Goal: Information Seeking & Learning: Learn about a topic

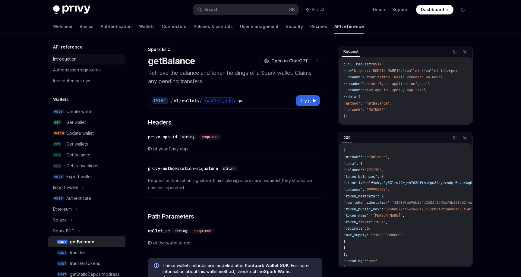
click at [68, 56] on div "Introduction" at bounding box center [64, 58] width 23 height 7
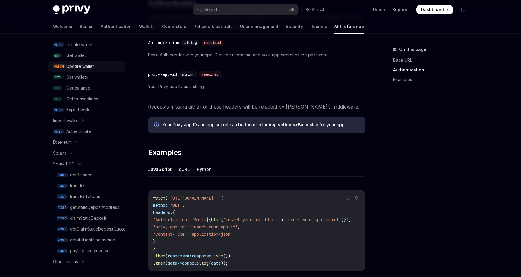
scroll to position [70, 0]
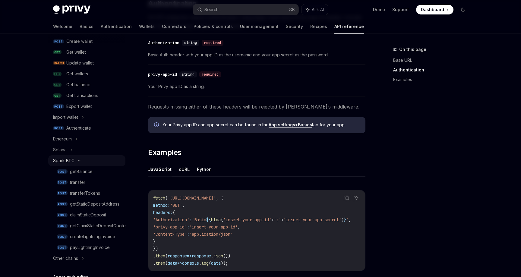
click at [77, 159] on div "Spark BTC" at bounding box center [86, 160] width 77 height 11
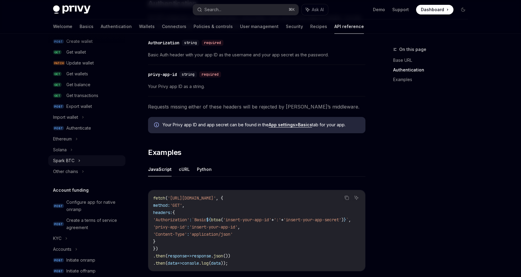
click at [77, 161] on div "Spark BTC" at bounding box center [86, 160] width 77 height 11
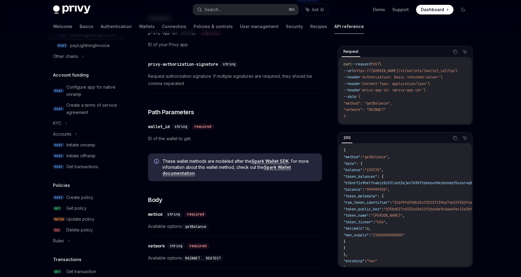
scroll to position [279, 0]
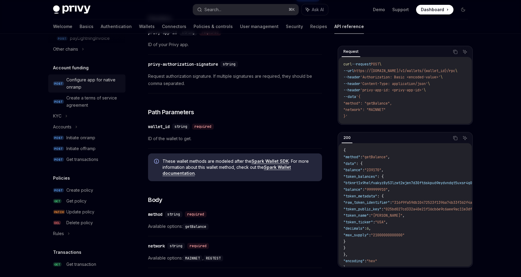
click at [93, 85] on div "Configure app for native onramp" at bounding box center [93, 83] width 55 height 14
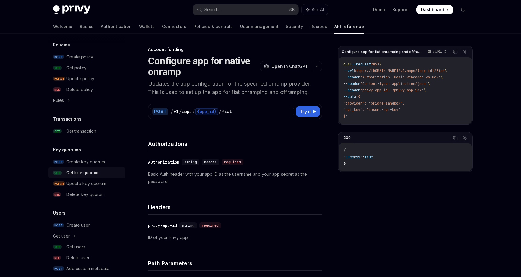
scroll to position [432, 0]
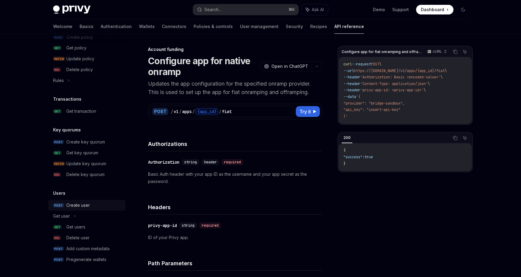
click at [83, 205] on div "Create user" at bounding box center [77, 205] width 23 height 7
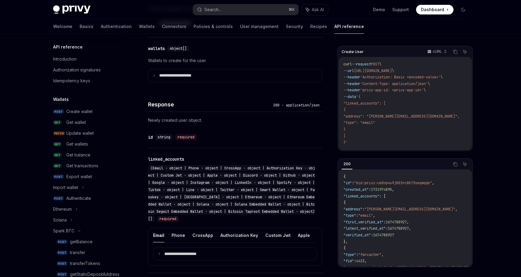
scroll to position [300, 0]
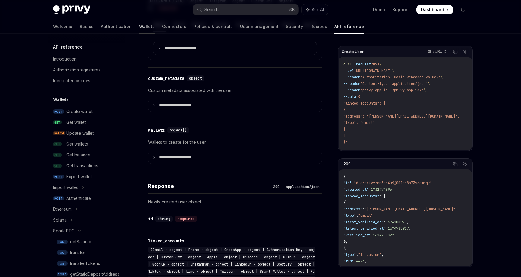
click at [139, 26] on link "Wallets" at bounding box center [147, 26] width 16 height 14
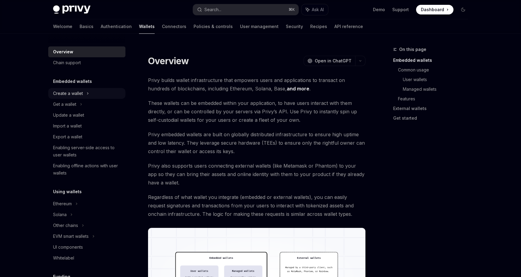
click at [79, 92] on div "Create a wallet" at bounding box center [68, 93] width 30 height 7
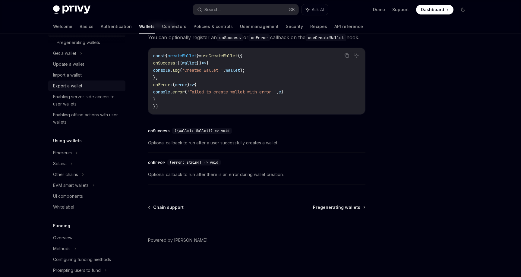
scroll to position [74, 0]
click at [85, 176] on div "Other chains" at bounding box center [86, 173] width 77 height 11
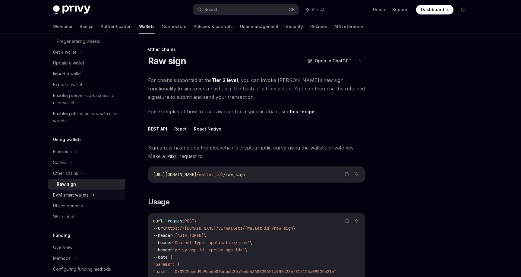
click at [89, 196] on div "EVM smart wallets" at bounding box center [71, 194] width 36 height 7
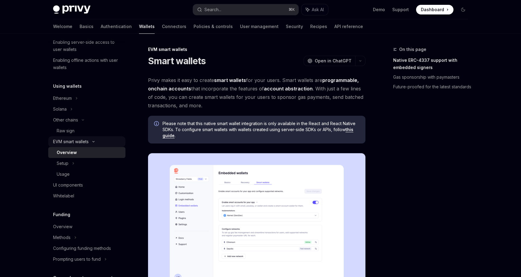
scroll to position [160, 0]
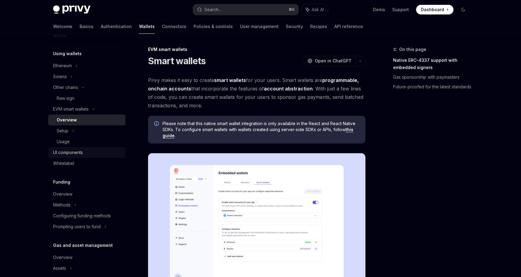
click at [80, 152] on div "UI components" at bounding box center [68, 152] width 30 height 7
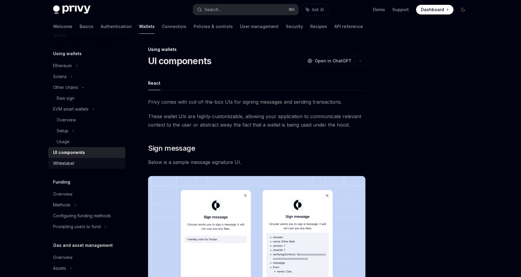
click at [79, 167] on link "Whitelabel" at bounding box center [86, 163] width 77 height 11
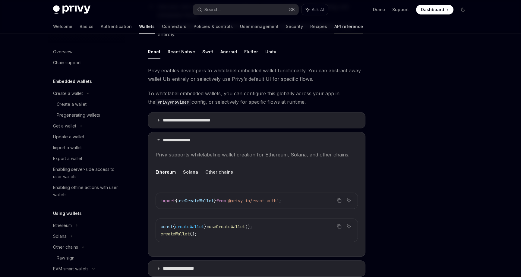
click at [334, 26] on link "API reference" at bounding box center [348, 26] width 29 height 14
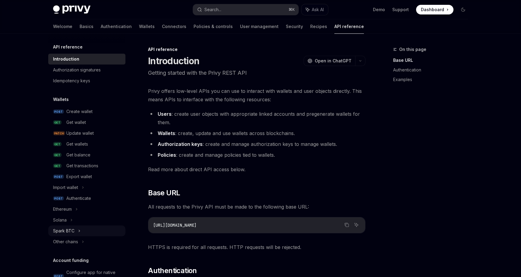
click at [75, 229] on div "Spark BTC" at bounding box center [86, 230] width 77 height 11
type textarea "*"
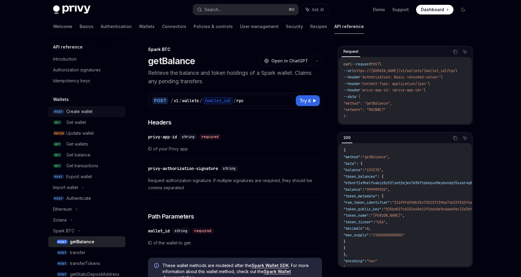
scroll to position [2, 0]
